Goal: Contribute content: Contribute content

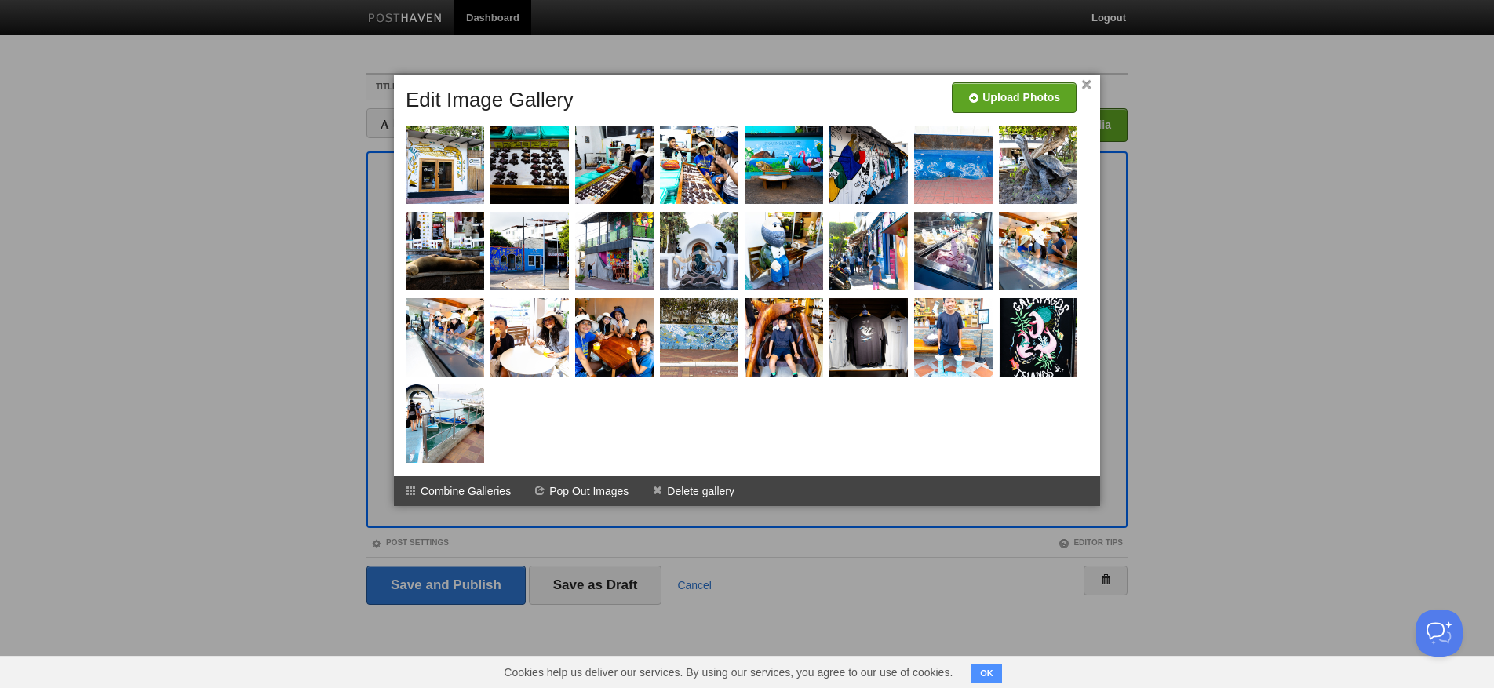
click at [1089, 83] on link "×" at bounding box center [1086, 85] width 10 height 9
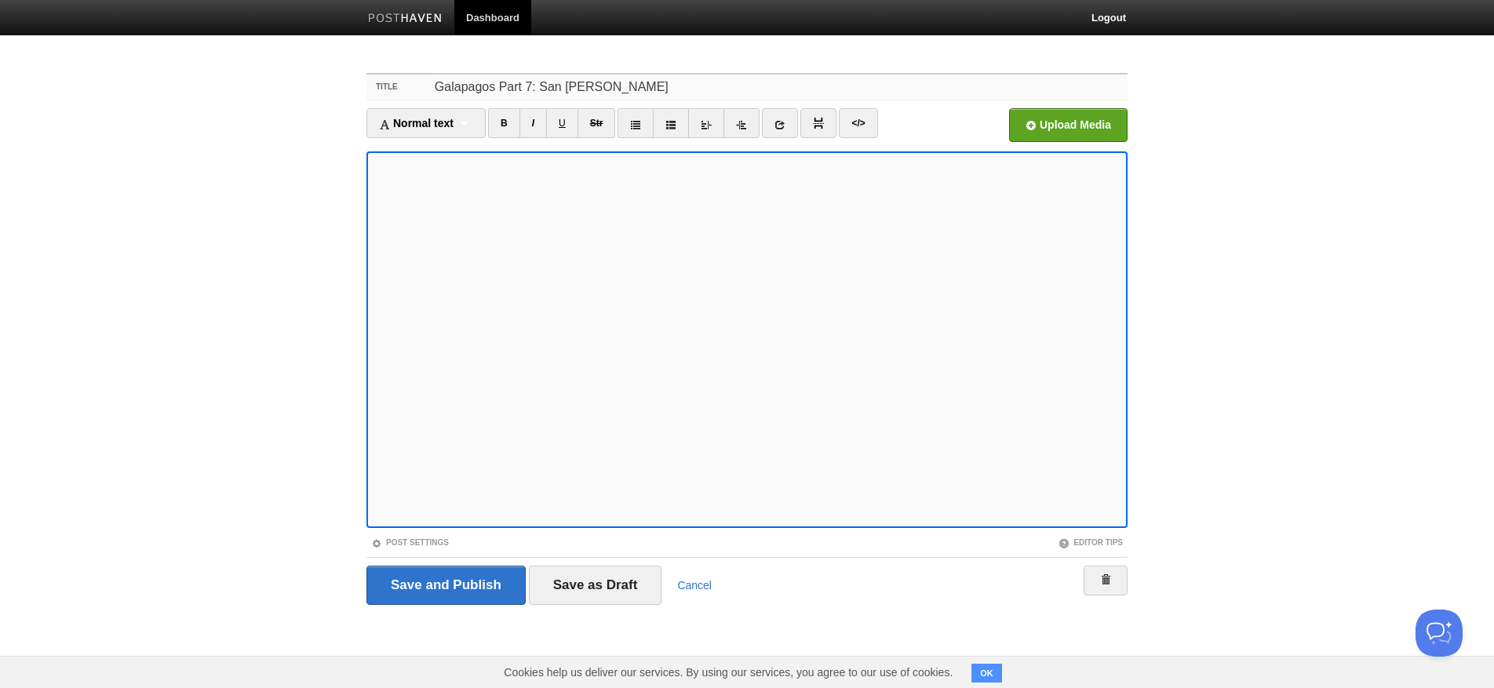
click at [577, 88] on input "Galapagos Part 7: San [PERSON_NAME]" at bounding box center [778, 87] width 697 height 25
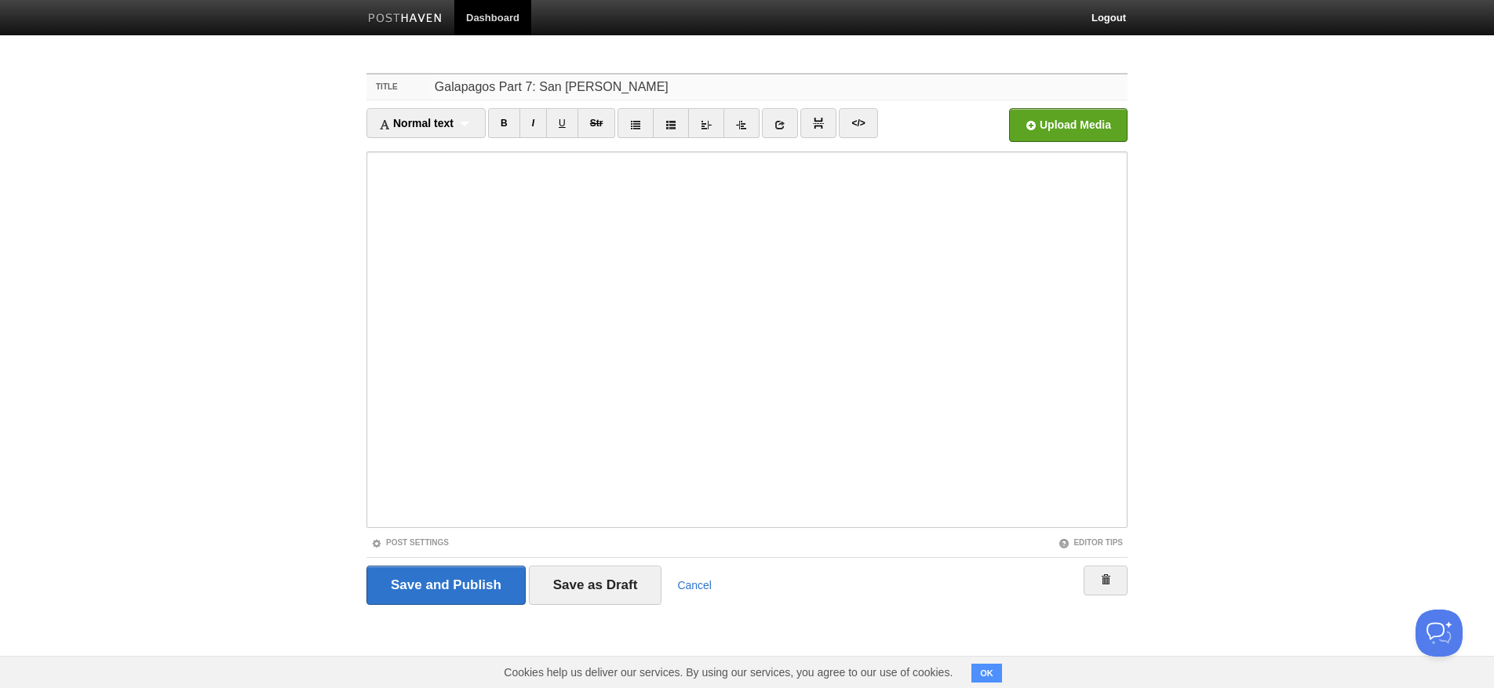
click at [577, 88] on input "Galapagos Part 7: San [PERSON_NAME]" at bounding box center [778, 87] width 697 height 25
click at [613, 85] on input "Galapagos Part 7: Santa [PERSON_NAME] and Giant Tortoises" at bounding box center [778, 87] width 697 height 25
click at [761, 92] on input "Galapagos Part 7: [GEOGRAPHIC_DATA][PERSON_NAME], including Giant Tortoises" at bounding box center [778, 87] width 697 height 25
click at [661, 89] on input "Galapagos Part 7: [GEOGRAPHIC_DATA][PERSON_NAME], including Giant Tortoises and…" at bounding box center [778, 87] width 697 height 25
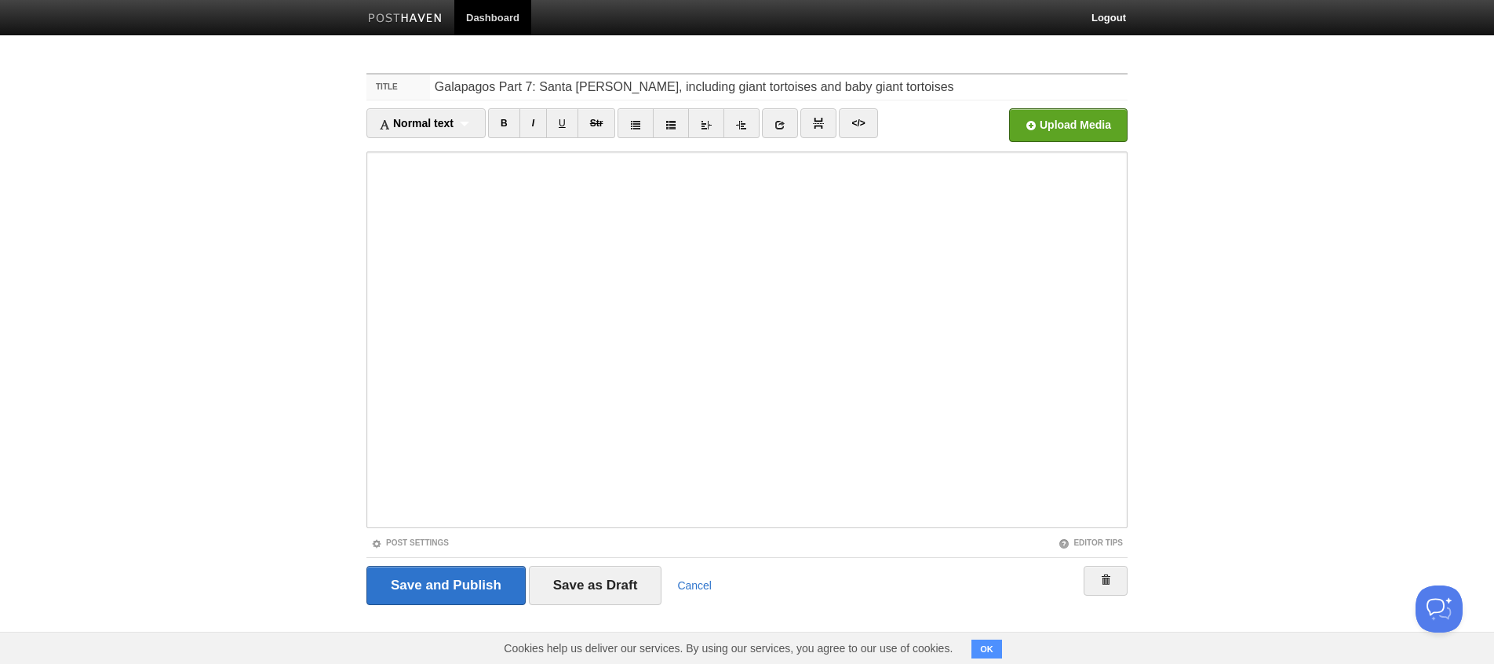
type input "Galapagos Part 7: Santa [PERSON_NAME], including giant tortoises and baby giant…"
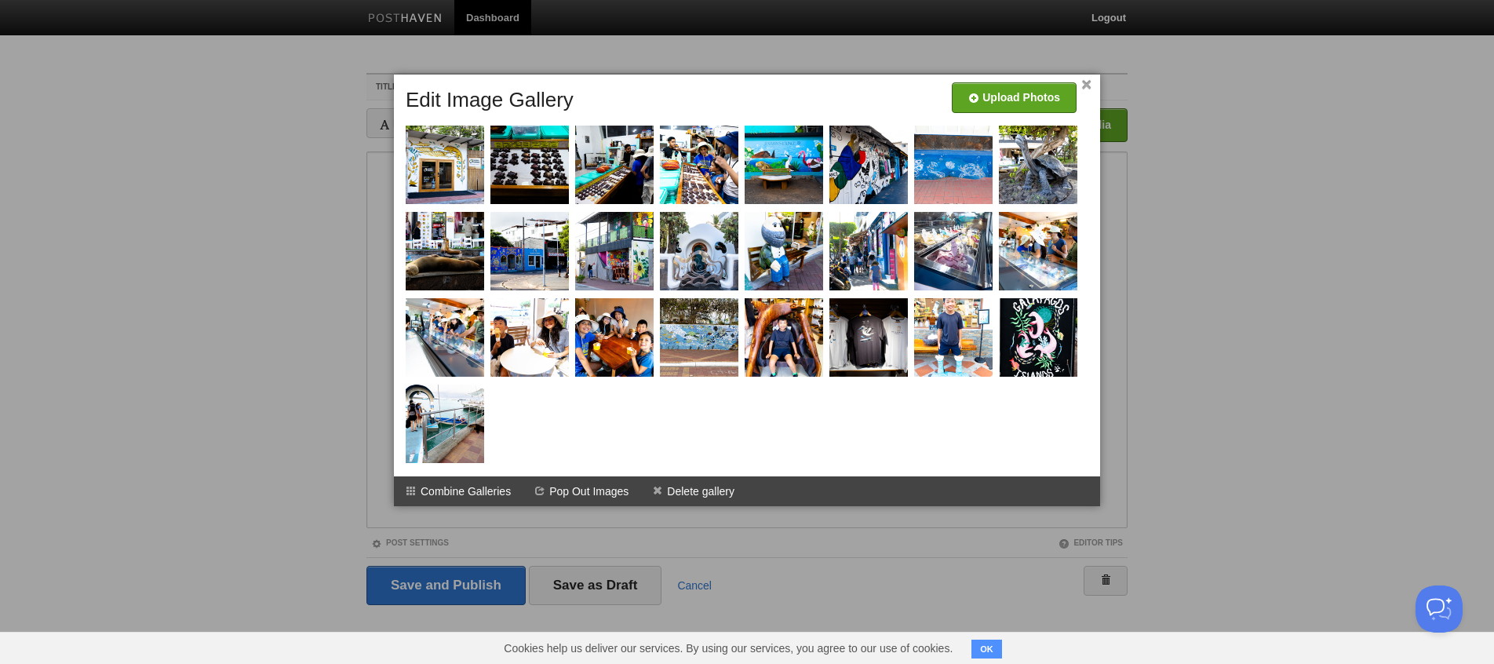
click at [1084, 88] on link "×" at bounding box center [1086, 85] width 10 height 9
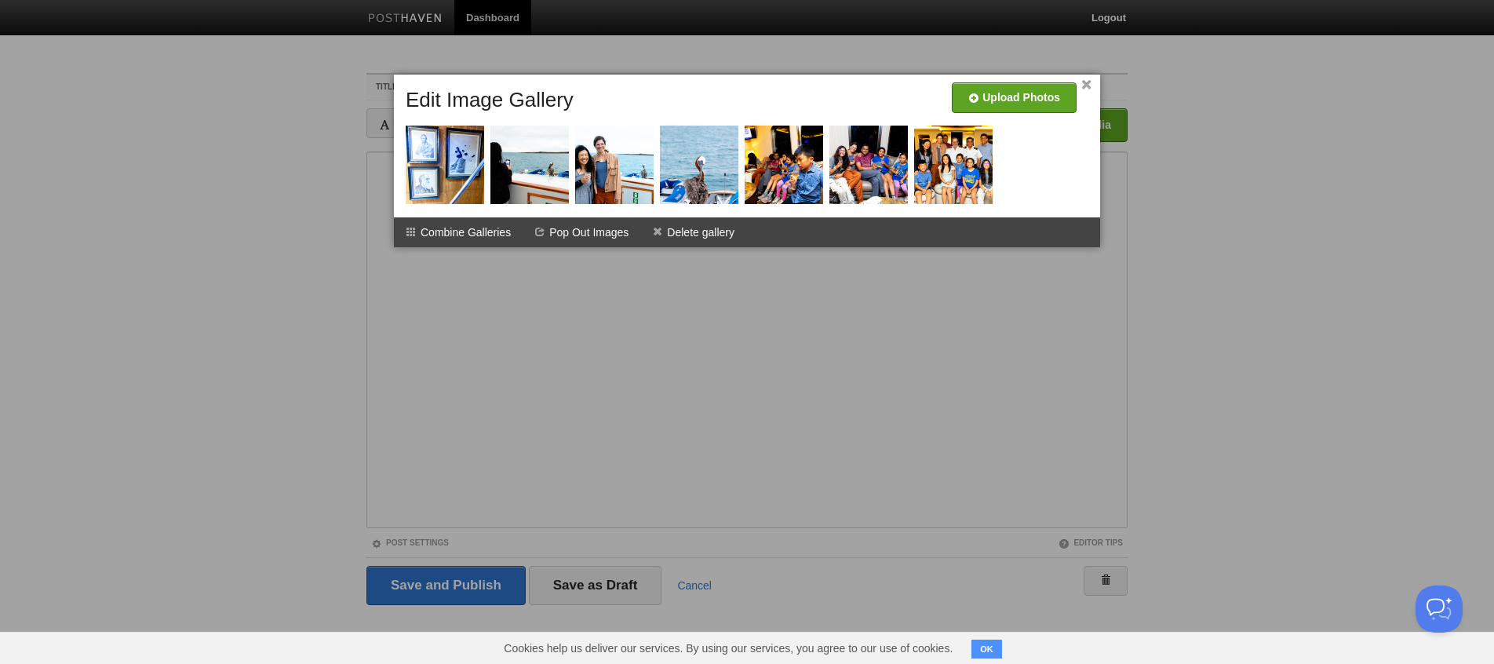
click at [1087, 81] on link "×" at bounding box center [1086, 85] width 10 height 9
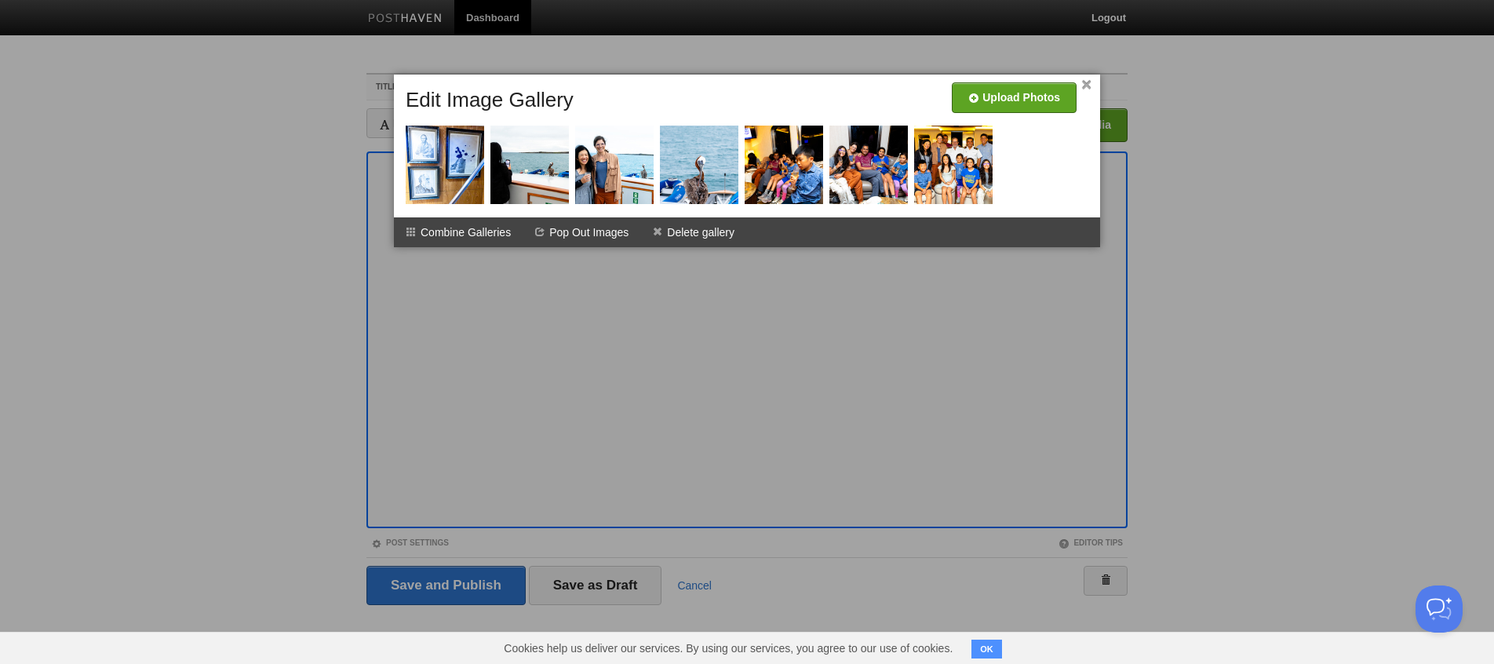
click at [1083, 81] on link "×" at bounding box center [1086, 85] width 10 height 9
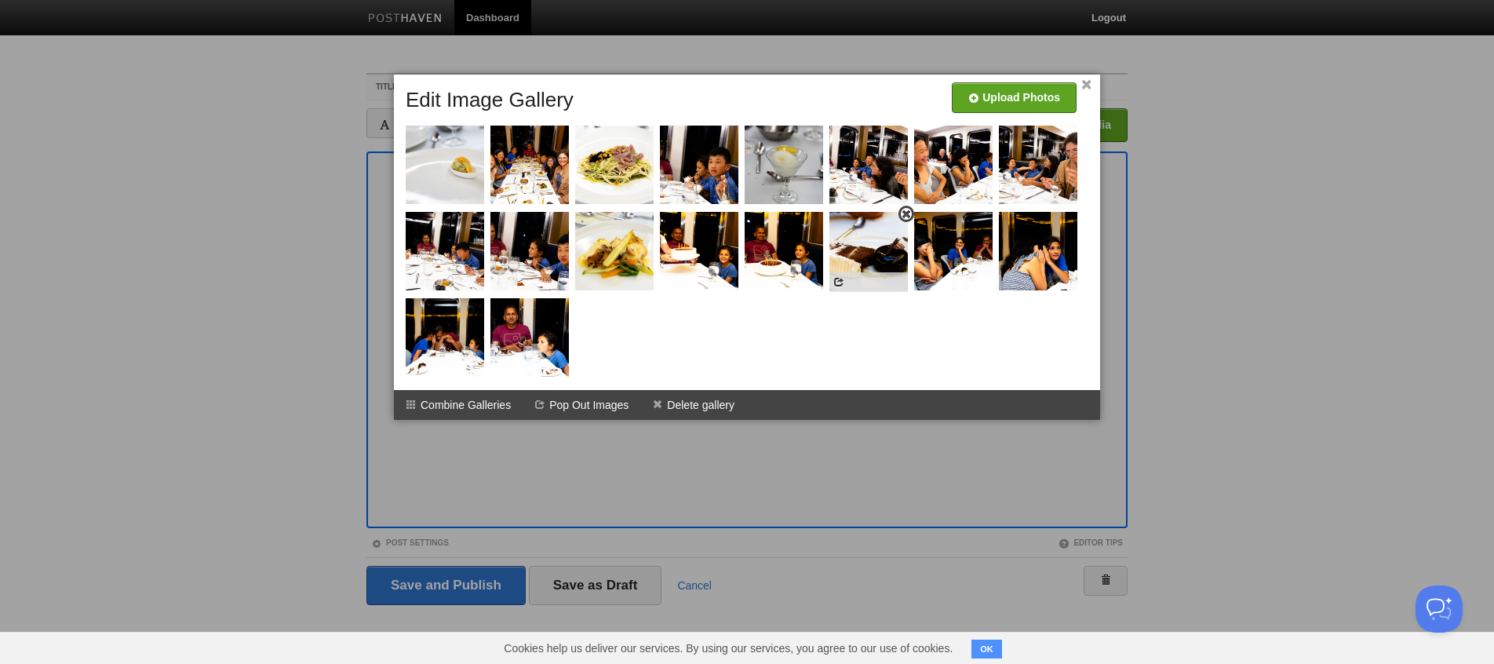
scroll to position [2, 1]
click at [1089, 83] on link "×" at bounding box center [1086, 85] width 10 height 9
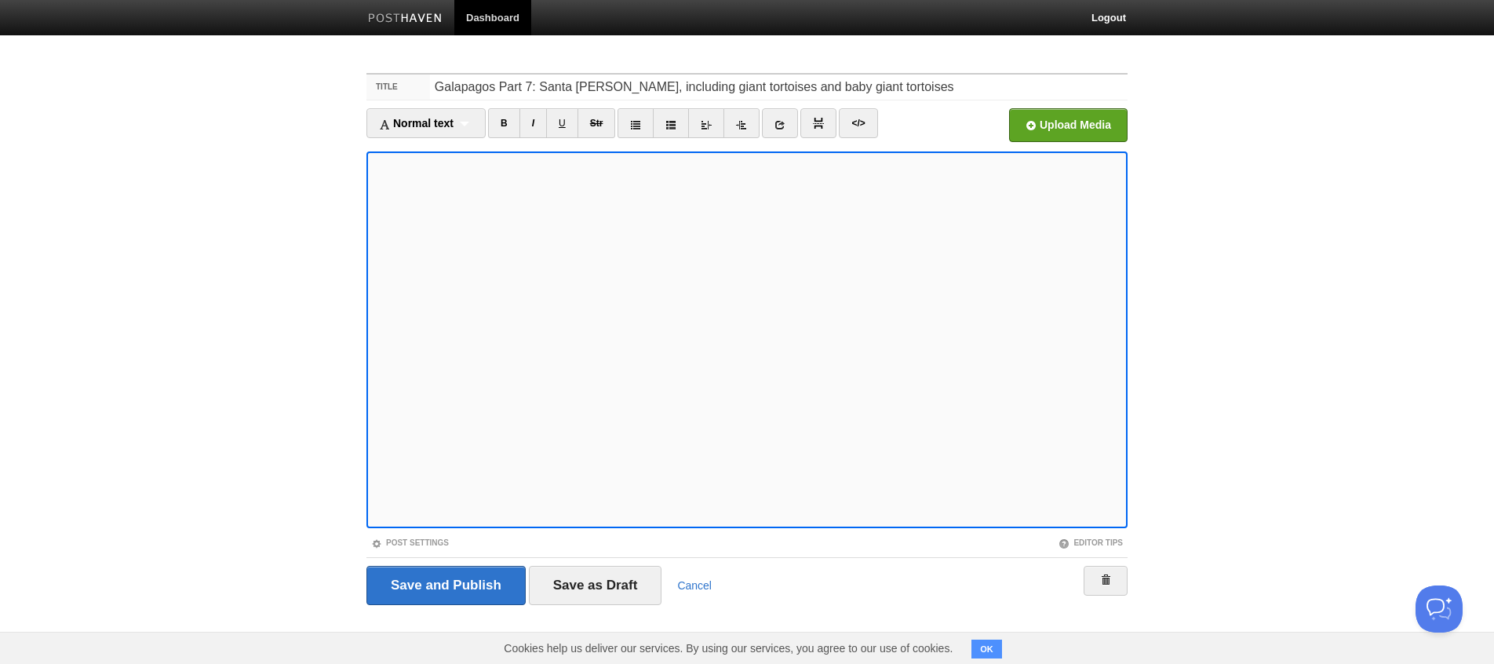
scroll to position [0, 0]
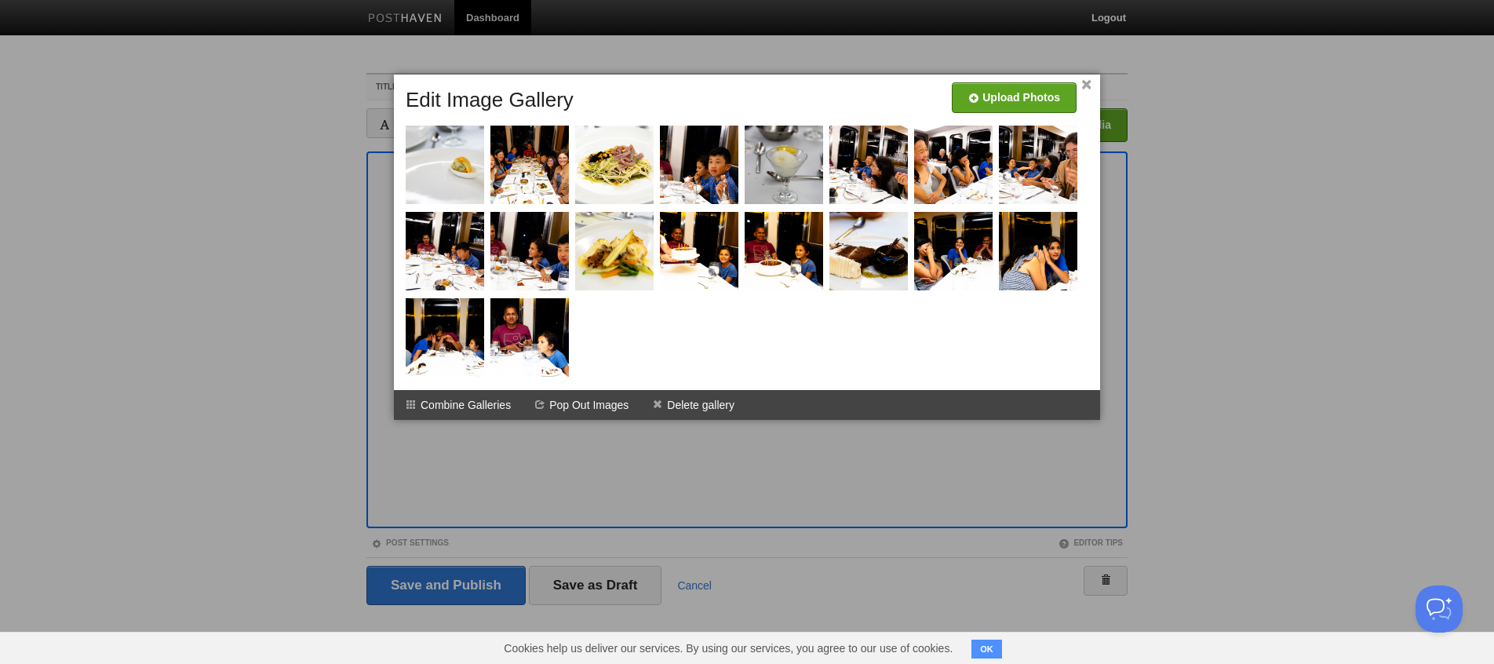
click at [1090, 86] on link "×" at bounding box center [1086, 85] width 10 height 9
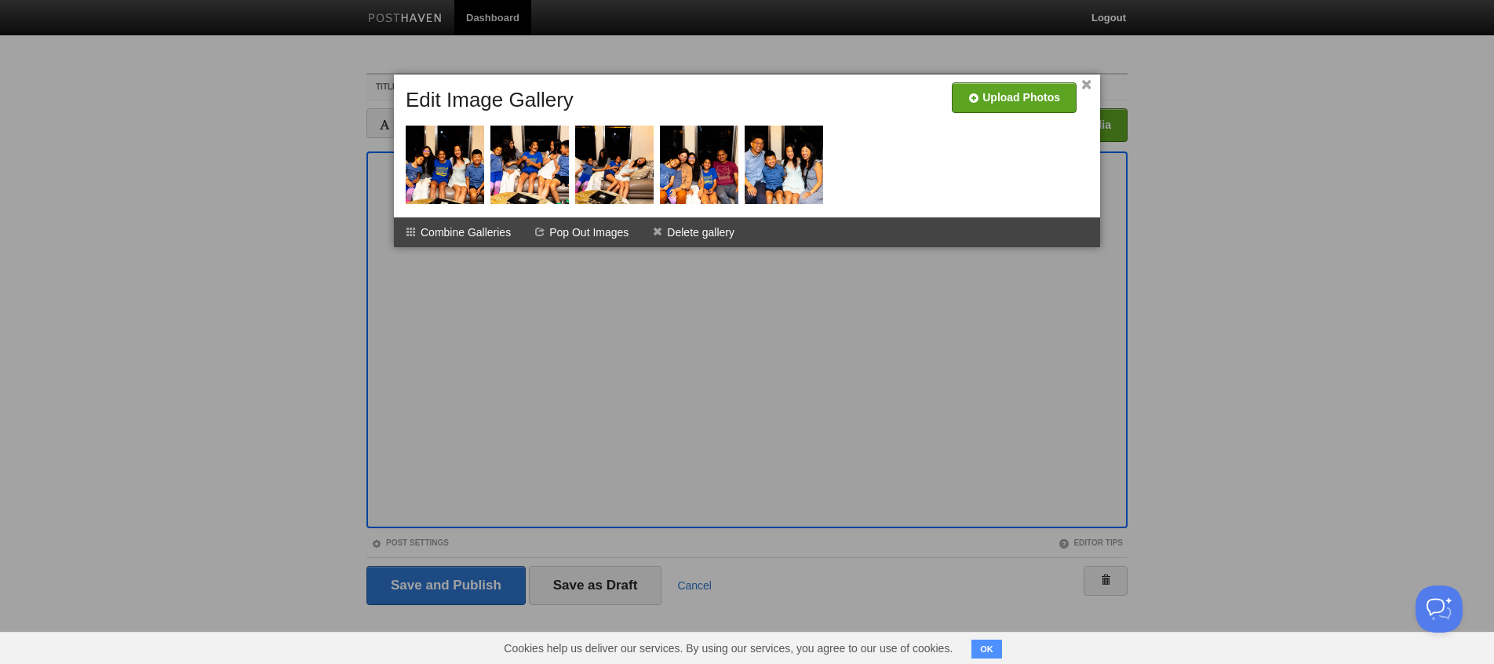
click at [1090, 86] on link "×" at bounding box center [1086, 85] width 10 height 9
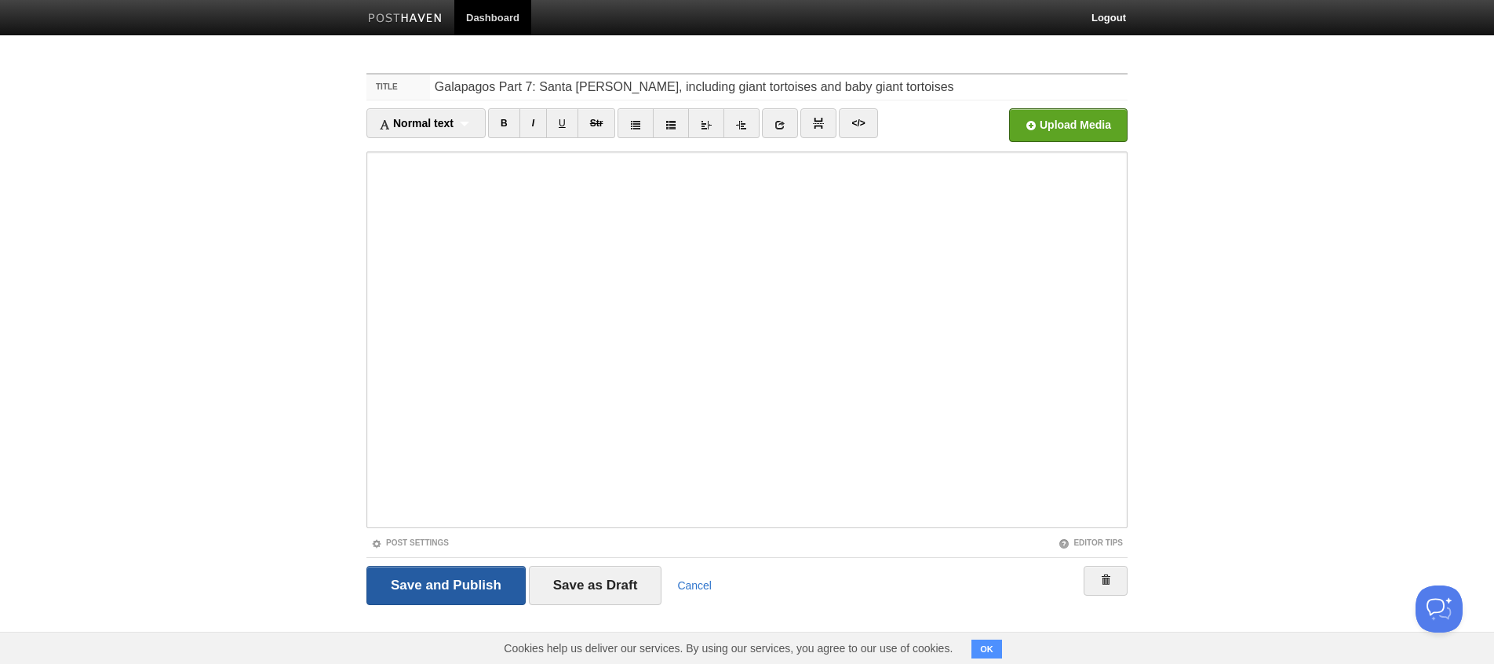
click at [482, 585] on input "Save and Publish" at bounding box center [445, 585] width 159 height 39
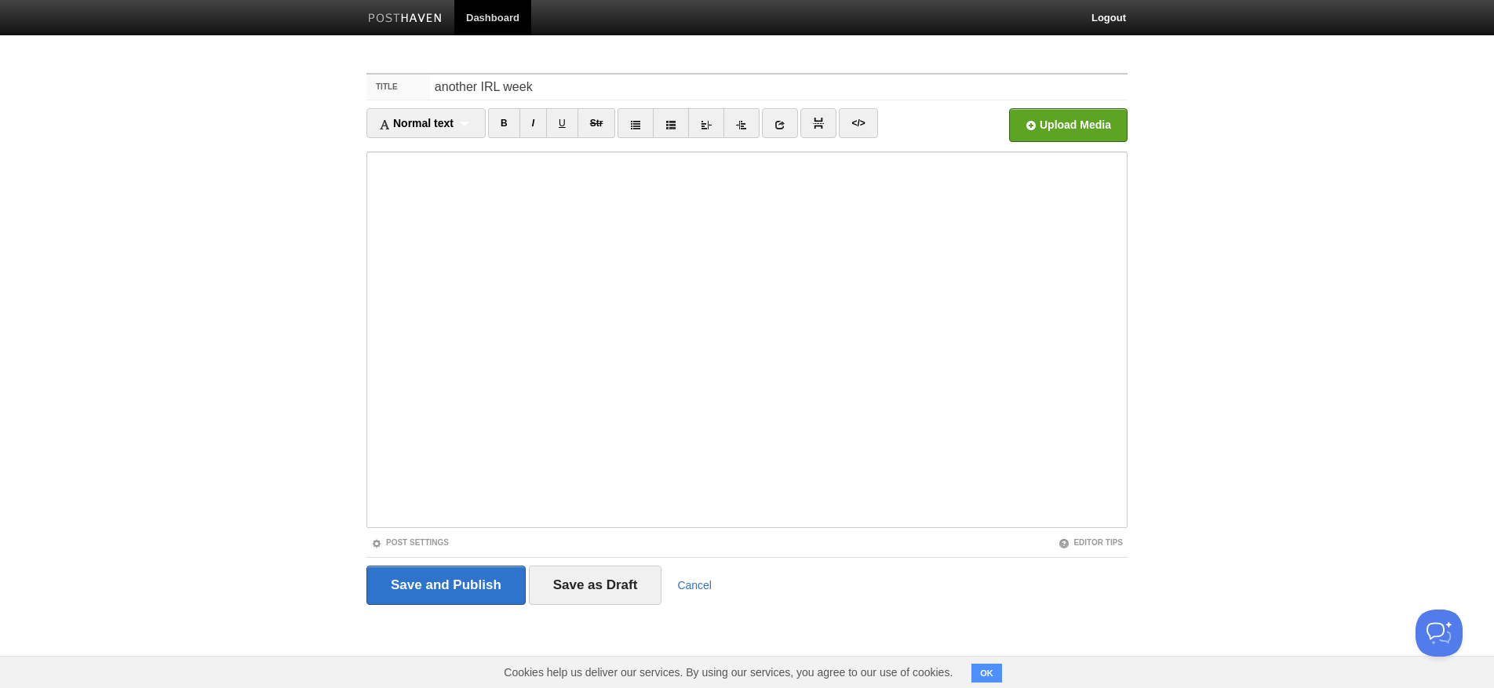
type input "another IRL week"
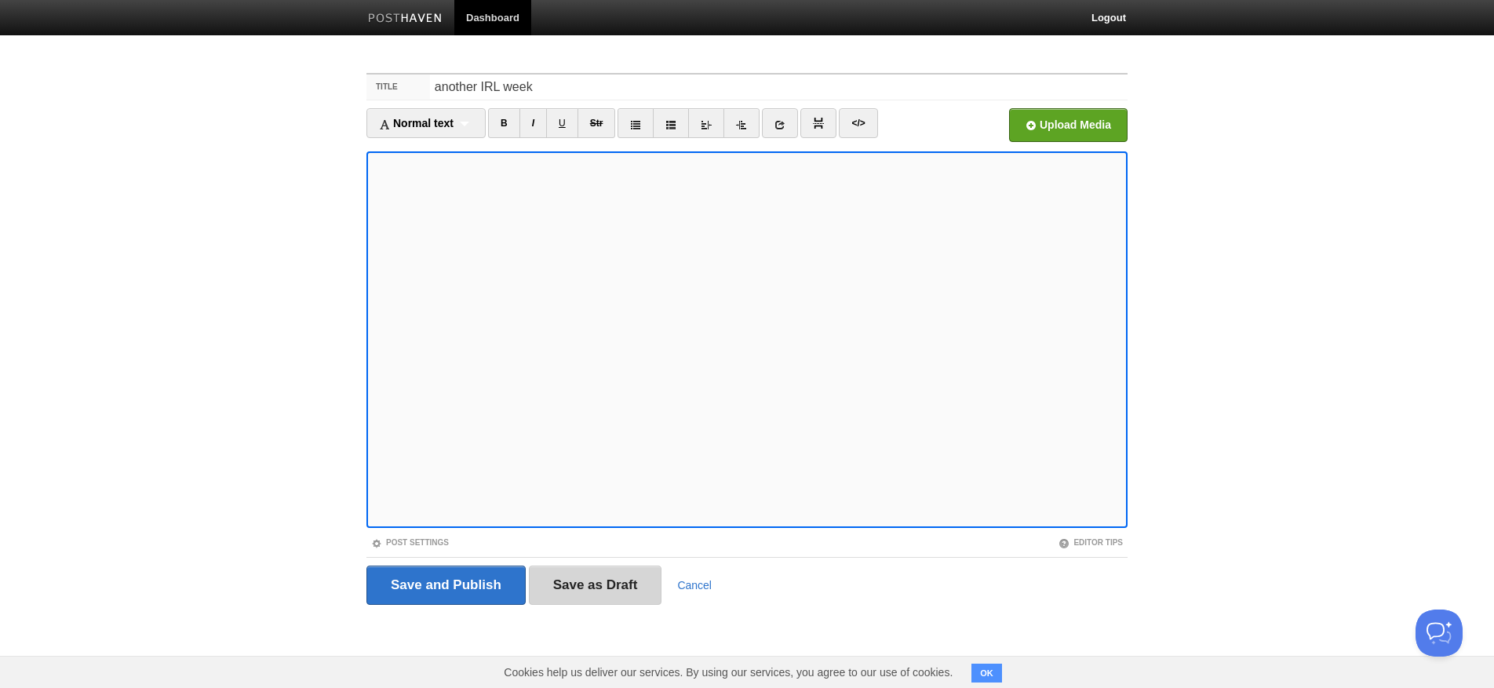
click at [595, 595] on input "Save as Draft" at bounding box center [595, 585] width 133 height 39
